Goal: Browse casually

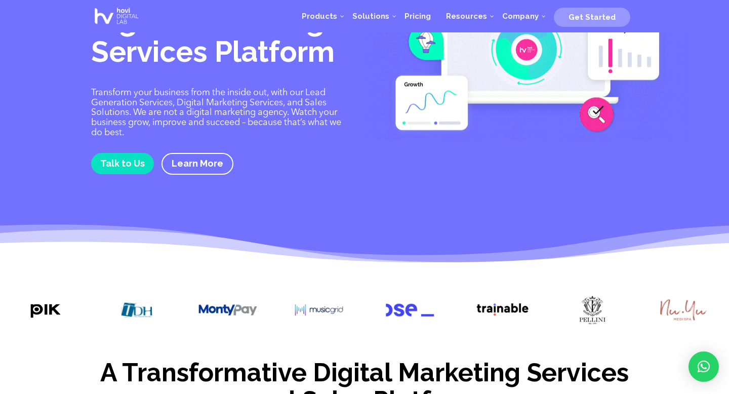
scroll to position [85, 0]
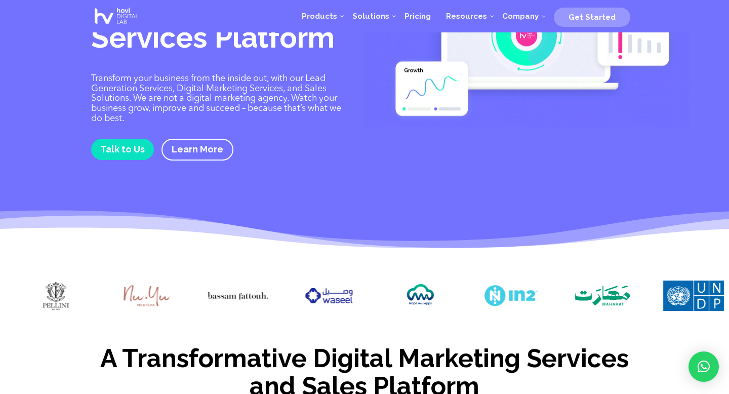
drag, startPoint x: 557, startPoint y: 294, endPoint x: 268, endPoint y: 302, distance: 289.5
click at [268, 303] on div at bounding box center [364, 296] width 729 height 63
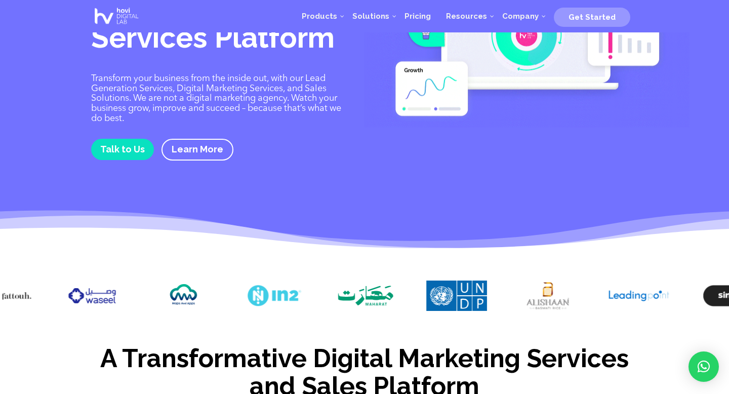
drag, startPoint x: 546, startPoint y: 296, endPoint x: 333, endPoint y: 301, distance: 212.6
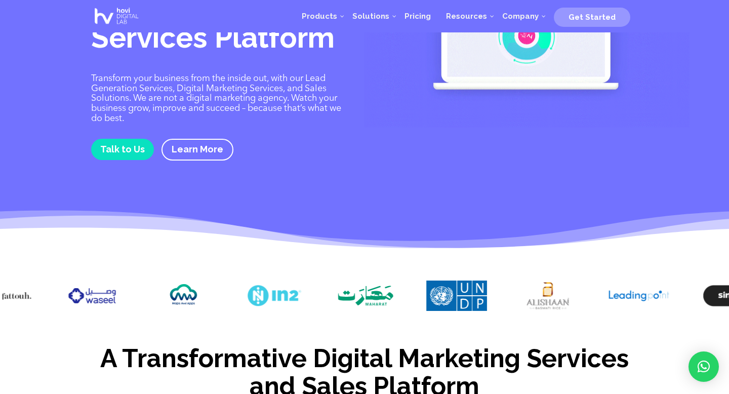
click at [333, 301] on div at bounding box center [364, 296] width 729 height 63
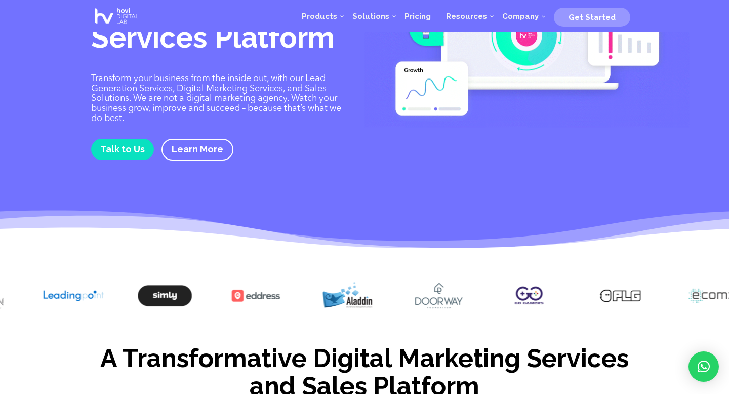
drag, startPoint x: 552, startPoint y: 292, endPoint x: 301, endPoint y: 291, distance: 251.5
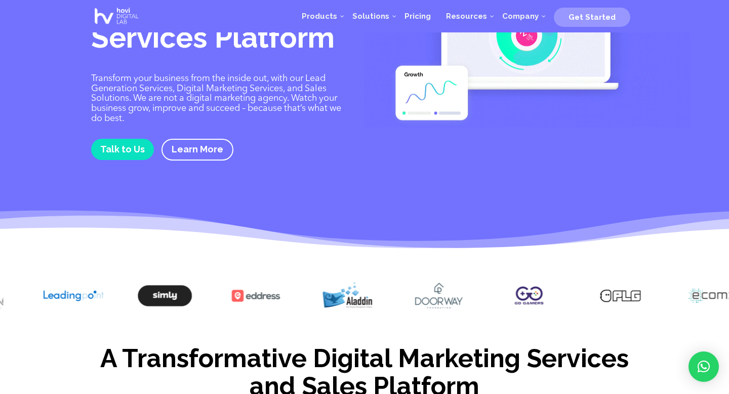
click at [301, 291] on div at bounding box center [364, 296] width 729 height 63
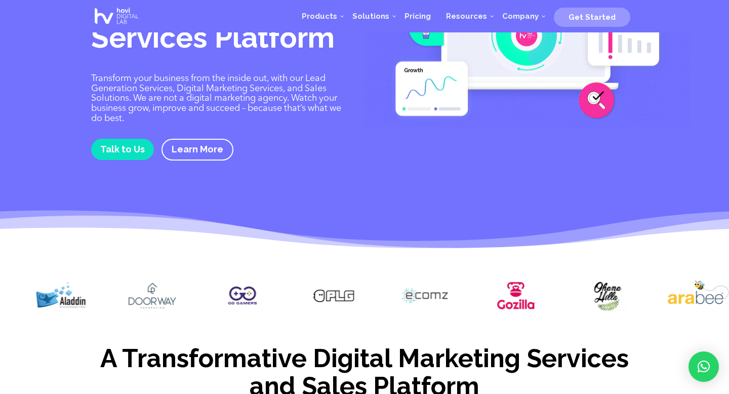
drag, startPoint x: 489, startPoint y: 292, endPoint x: 211, endPoint y: 293, distance: 277.3
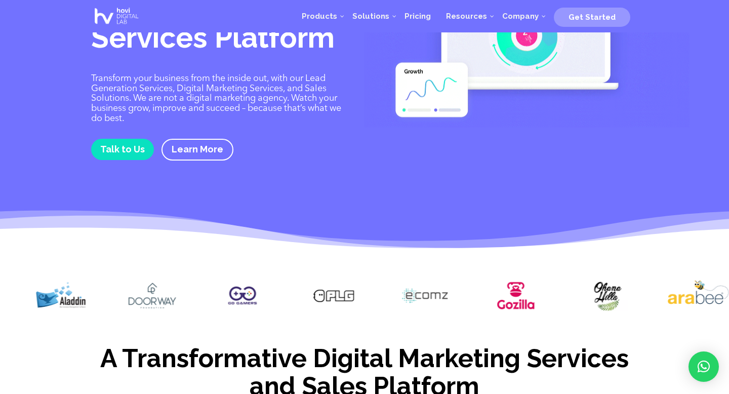
click at [211, 293] on div at bounding box center [364, 296] width 729 height 63
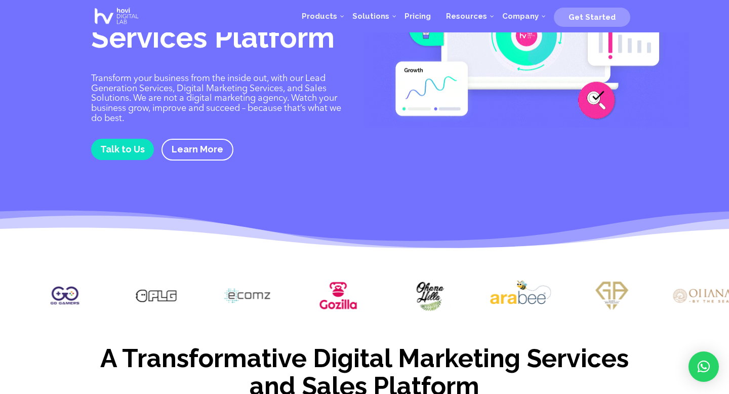
drag, startPoint x: 420, startPoint y: 300, endPoint x: 240, endPoint y: 305, distance: 180.2
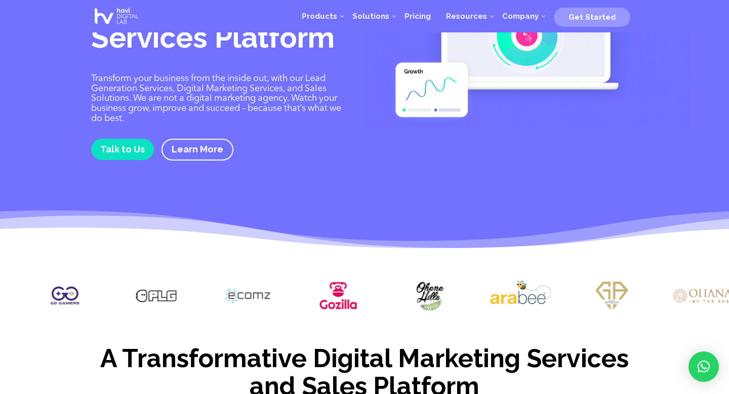
click at [240, 305] on img at bounding box center [247, 295] width 61 height 30
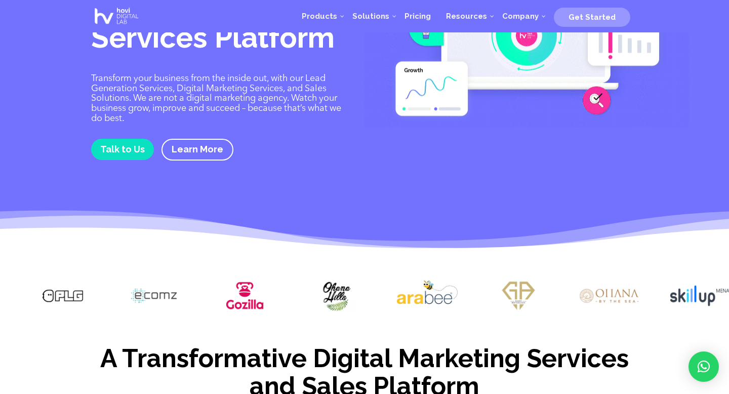
drag, startPoint x: 452, startPoint y: 293, endPoint x: 257, endPoint y: 292, distance: 194.8
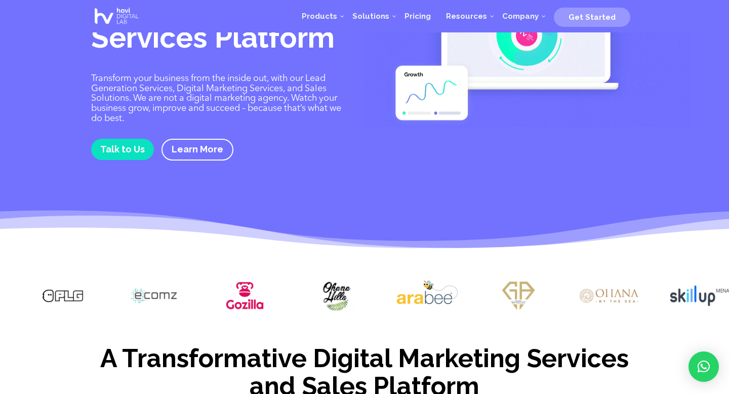
click at [257, 292] on div at bounding box center [364, 296] width 729 height 63
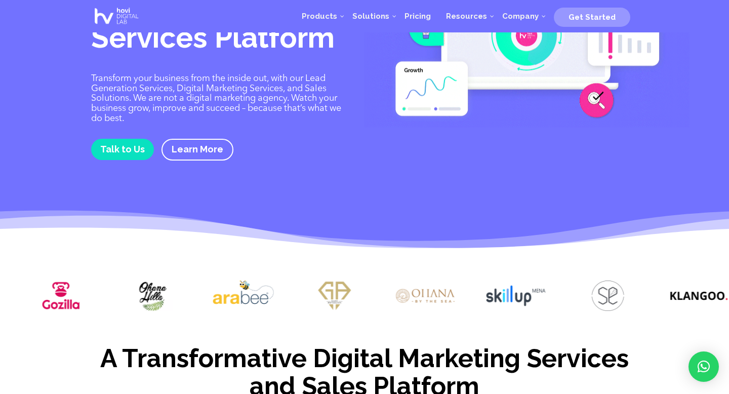
drag, startPoint x: 285, startPoint y: 294, endPoint x: 217, endPoint y: 294, distance: 68.3
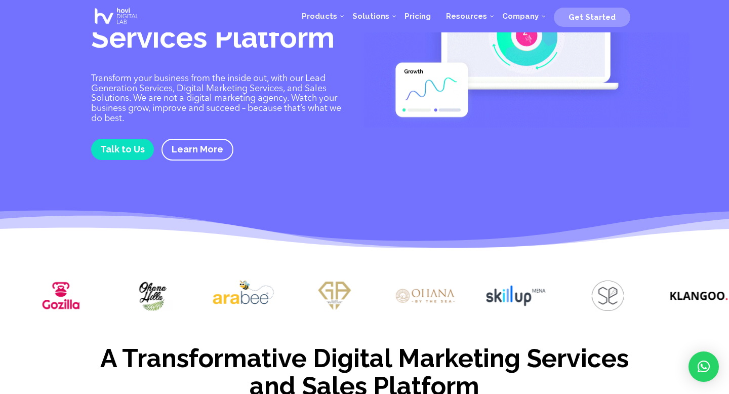
click at [217, 294] on img at bounding box center [243, 295] width 61 height 30
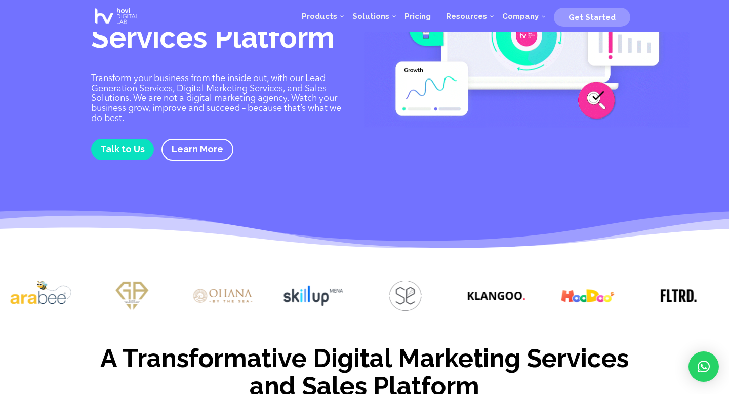
drag, startPoint x: 450, startPoint y: 297, endPoint x: 252, endPoint y: 301, distance: 197.8
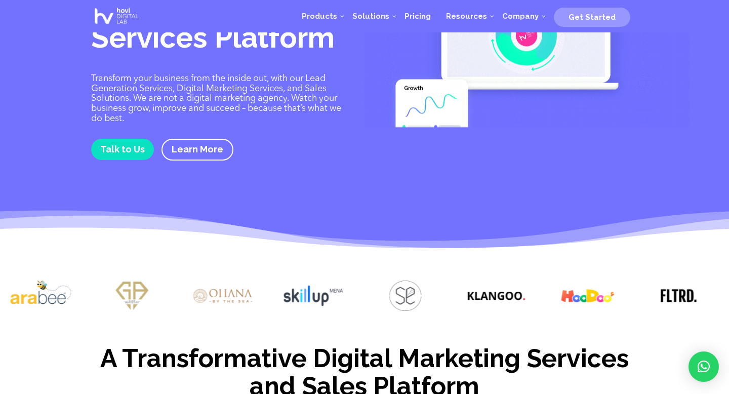
click at [252, 301] on img at bounding box center [223, 295] width 61 height 30
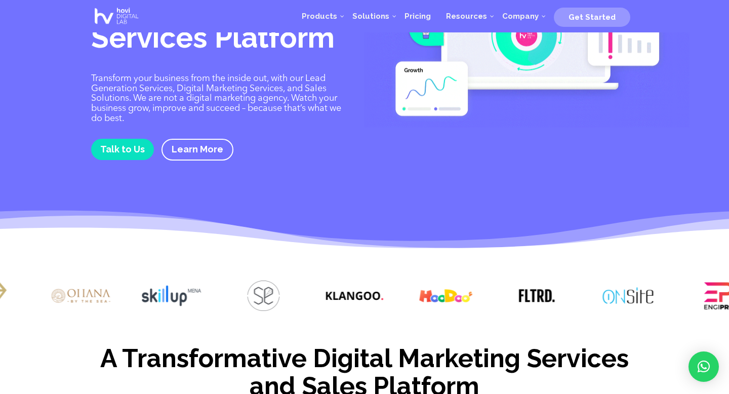
drag, startPoint x: 359, startPoint y: 300, endPoint x: 204, endPoint y: 305, distance: 154.9
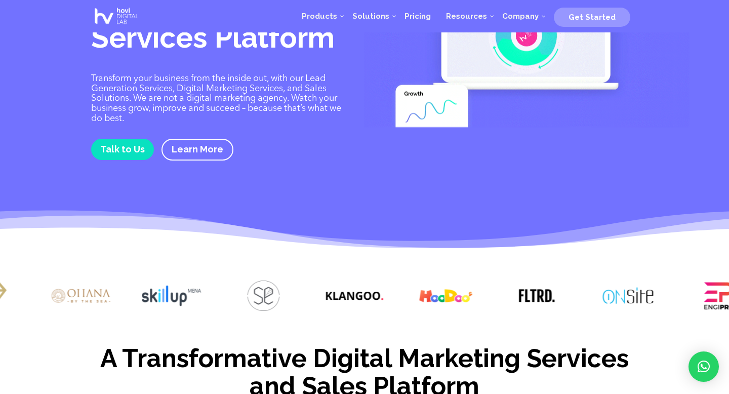
click at [204, 305] on div at bounding box center [364, 296] width 729 height 63
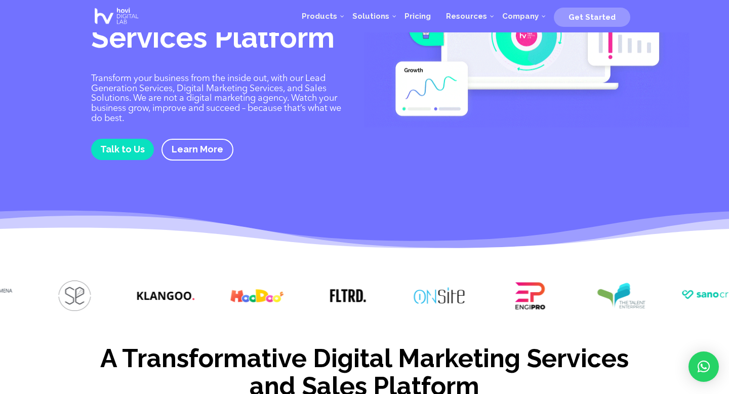
drag, startPoint x: 400, startPoint y: 297, endPoint x: 226, endPoint y: 297, distance: 174.0
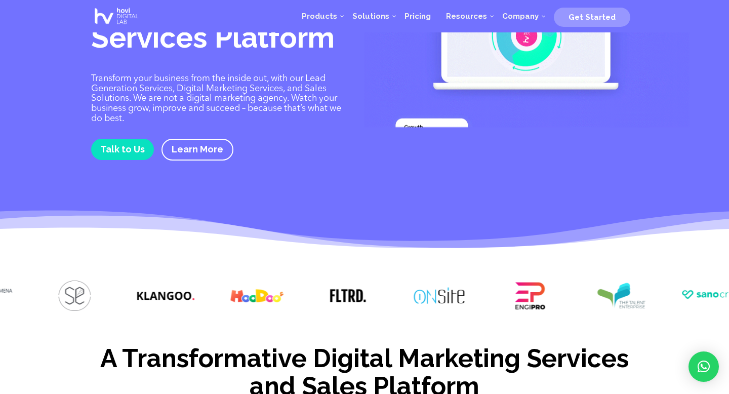
click at [226, 297] on img at bounding box center [256, 295] width 61 height 30
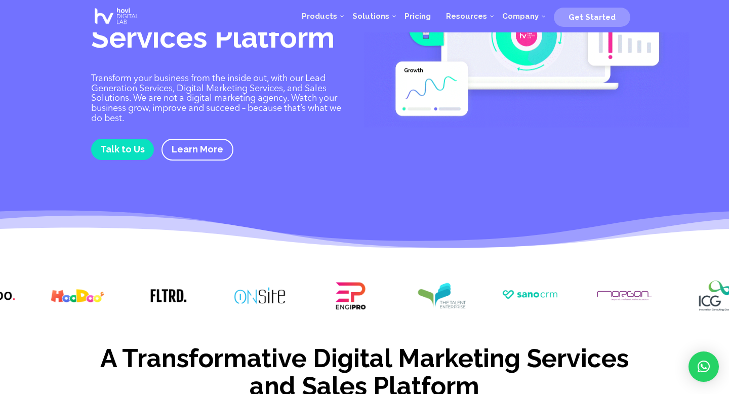
drag, startPoint x: 413, startPoint y: 289, endPoint x: 239, endPoint y: 290, distance: 174.6
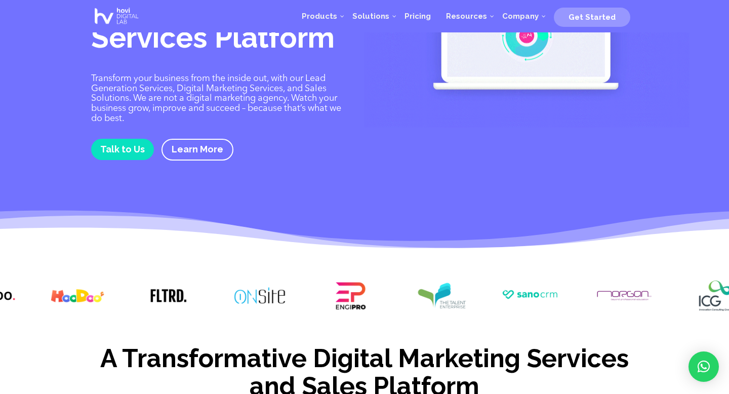
click at [239, 290] on img at bounding box center [259, 295] width 61 height 30
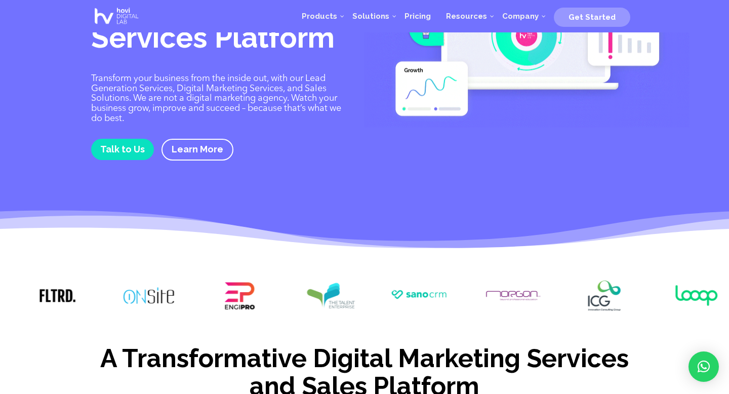
drag, startPoint x: 374, startPoint y: 304, endPoint x: 258, endPoint y: 306, distance: 115.9
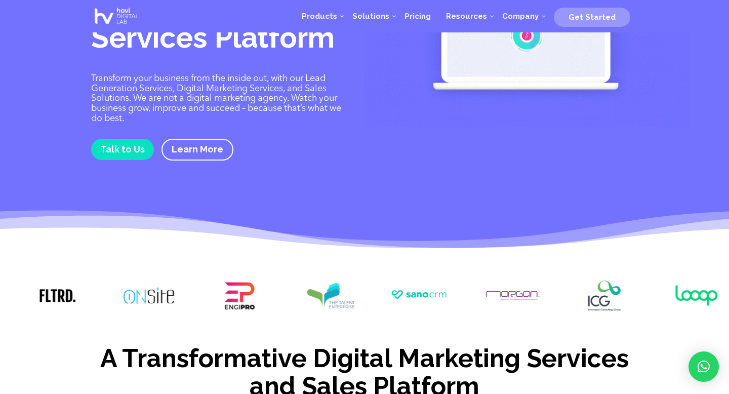
click at [258, 306] on div at bounding box center [364, 296] width 729 height 63
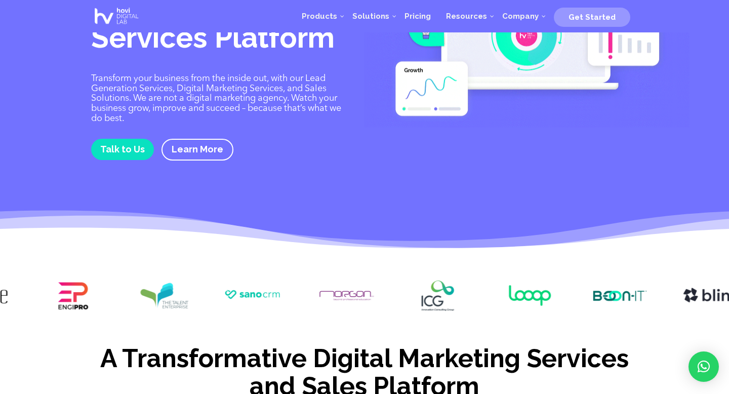
drag, startPoint x: 396, startPoint y: 303, endPoint x: 228, endPoint y: 306, distance: 167.5
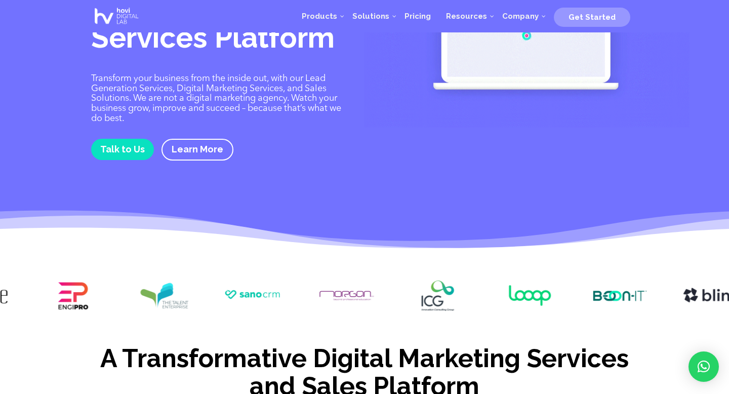
click at [228, 306] on img at bounding box center [255, 293] width 61 height 27
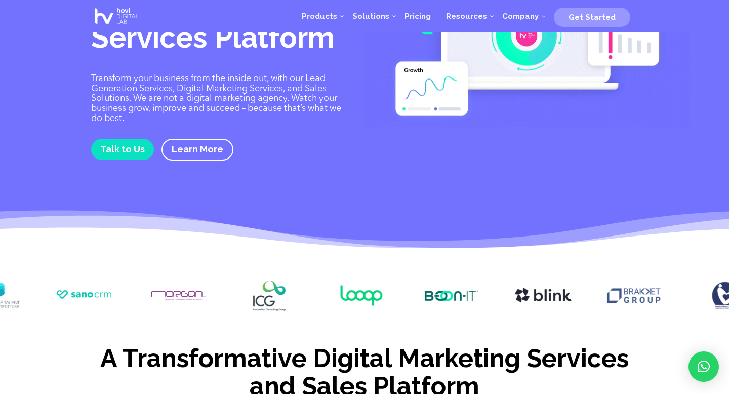
drag, startPoint x: 381, startPoint y: 296, endPoint x: 227, endPoint y: 304, distance: 154.5
click at [227, 304] on div at bounding box center [364, 296] width 729 height 63
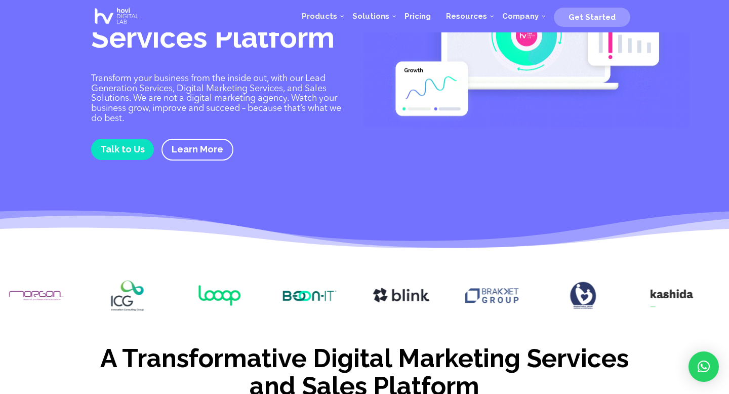
drag, startPoint x: 478, startPoint y: 294, endPoint x: 284, endPoint y: 296, distance: 194.3
click at [284, 296] on div at bounding box center [364, 296] width 729 height 63
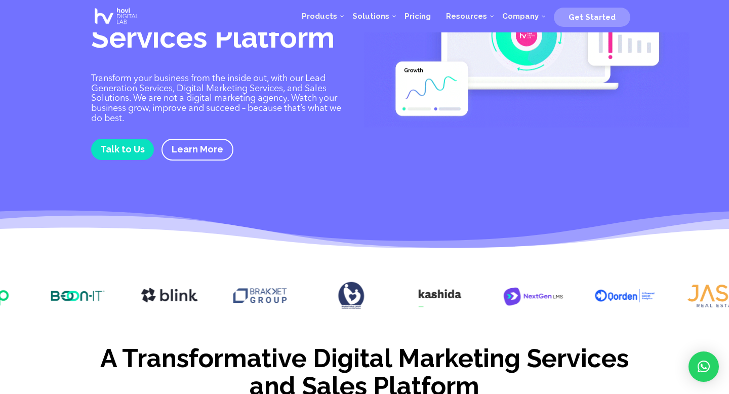
drag, startPoint x: 494, startPoint y: 293, endPoint x: 307, endPoint y: 294, distance: 187.7
click at [321, 294] on img at bounding box center [351, 295] width 61 height 30
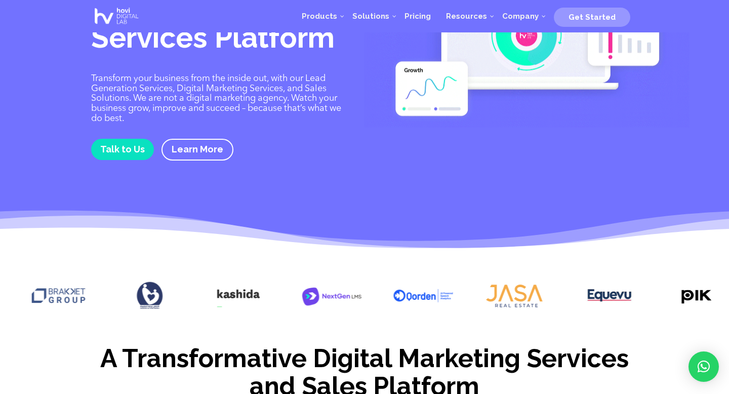
drag, startPoint x: 507, startPoint y: 289, endPoint x: 327, endPoint y: 289, distance: 180.1
click at [327, 289] on img at bounding box center [332, 295] width 61 height 30
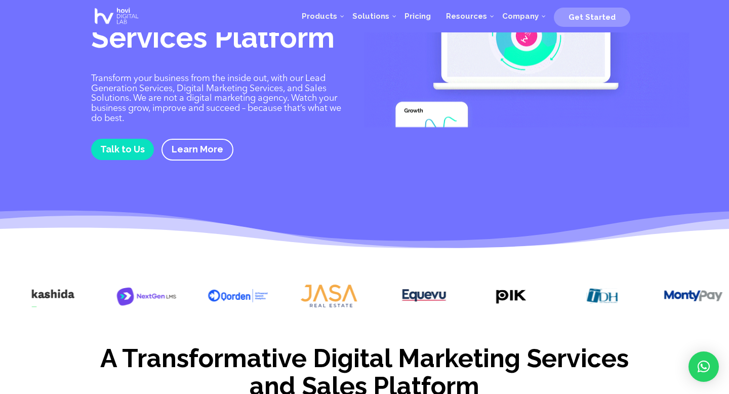
drag, startPoint x: 525, startPoint y: 291, endPoint x: 343, endPoint y: 290, distance: 182.6
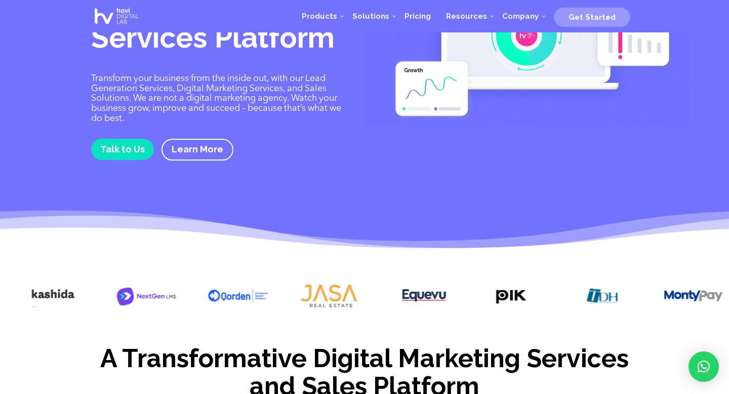
click at [343, 290] on img at bounding box center [329, 295] width 61 height 30
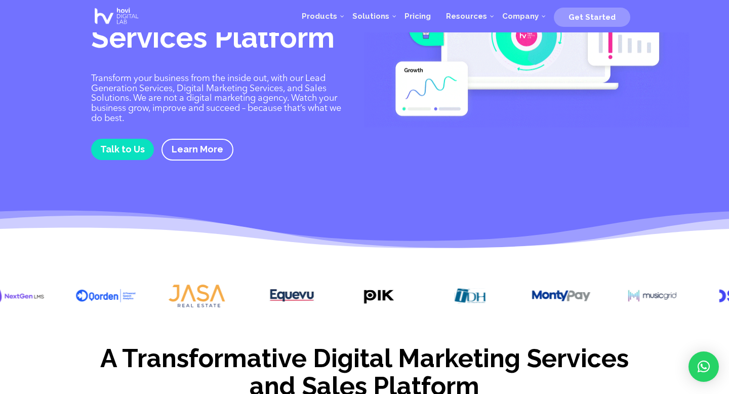
drag, startPoint x: 493, startPoint y: 293, endPoint x: 335, endPoint y: 293, distance: 158.4
click at [348, 293] on img at bounding box center [378, 295] width 61 height 30
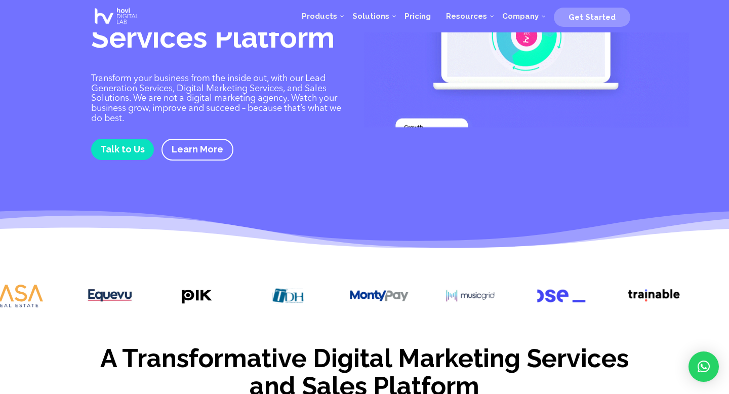
drag, startPoint x: 423, startPoint y: 297, endPoint x: 284, endPoint y: 297, distance: 139.1
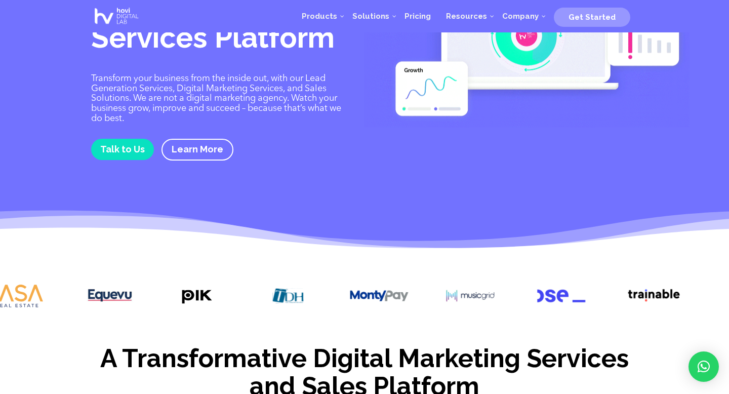
click at [284, 297] on img at bounding box center [288, 295] width 61 height 30
